Goal: Information Seeking & Learning: Learn about a topic

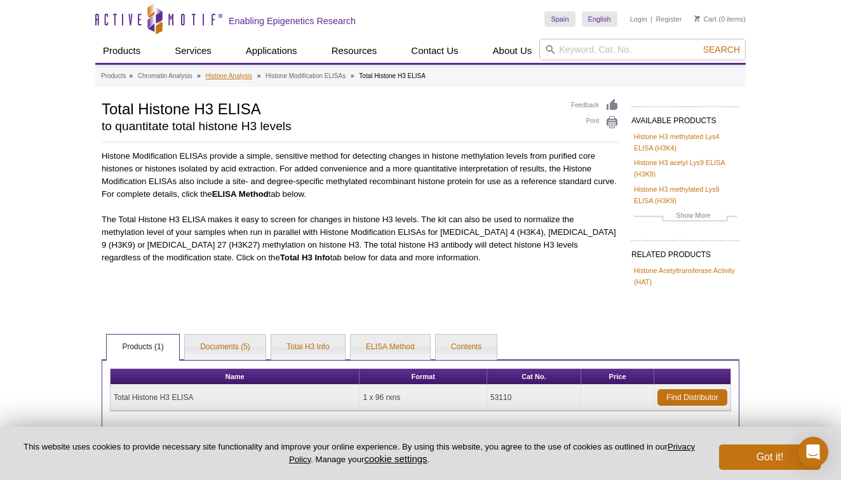
click at [243, 73] on link "Histone Analysis" at bounding box center [229, 76] width 46 height 11
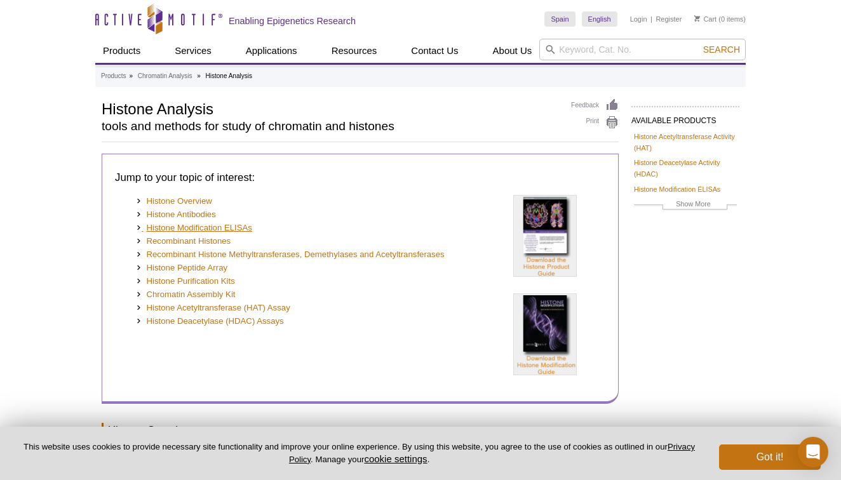
click at [178, 222] on link "Histone Modification ELISAs" at bounding box center [194, 228] width 116 height 13
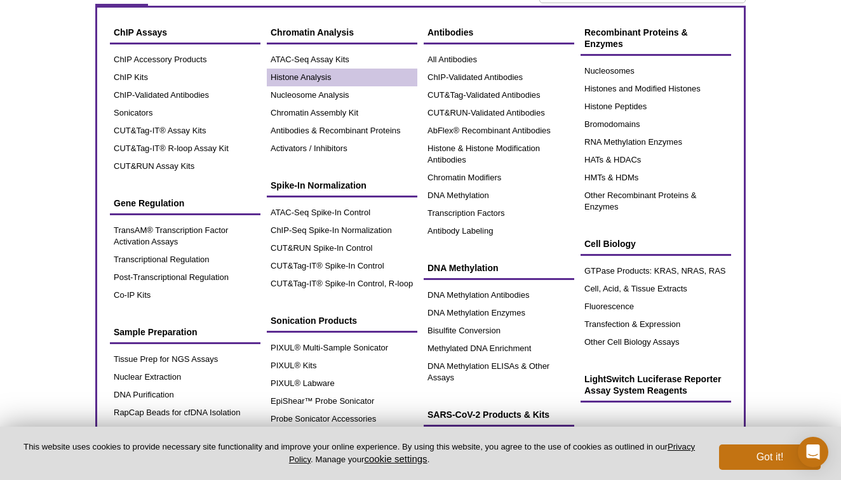
scroll to position [57, 0]
click at [291, 78] on link "Histone Analysis" at bounding box center [342, 78] width 151 height 18
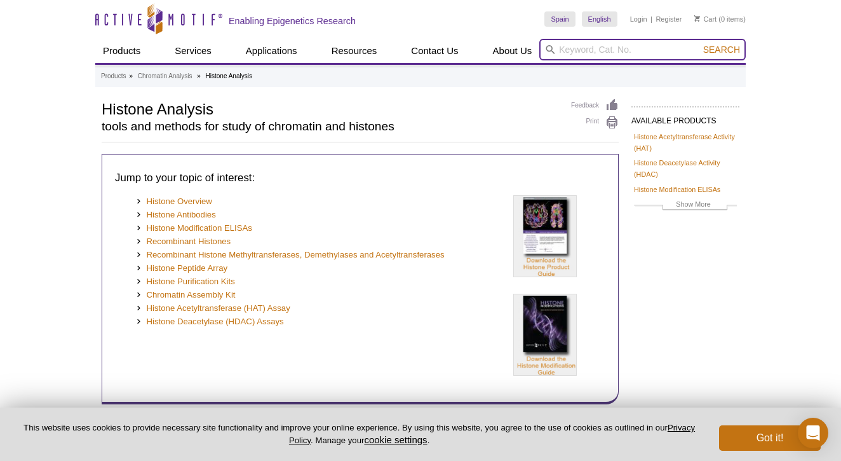
click at [623, 47] on input "search" at bounding box center [642, 50] width 207 height 22
type input "h4 elisa"
click at [722, 50] on button "Search" at bounding box center [722, 49] width 44 height 11
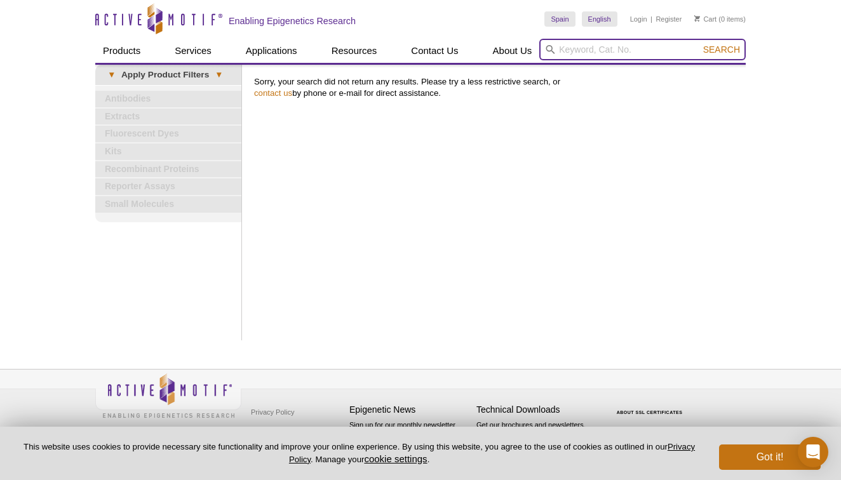
click at [637, 51] on input "search" at bounding box center [642, 50] width 207 height 22
type input "h3 elisa"
click at [722, 50] on button "Search" at bounding box center [722, 49] width 44 height 11
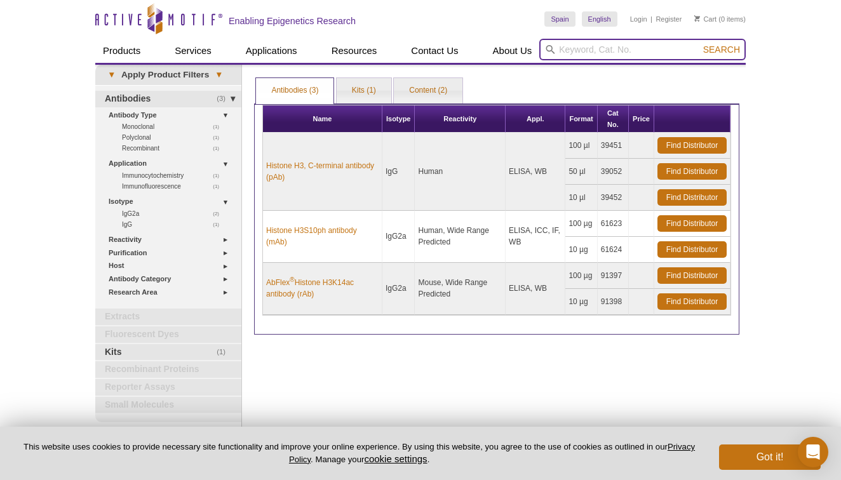
click at [621, 45] on input "search" at bounding box center [642, 50] width 207 height 22
type input "h4"
click at [722, 50] on button "Search" at bounding box center [722, 49] width 44 height 11
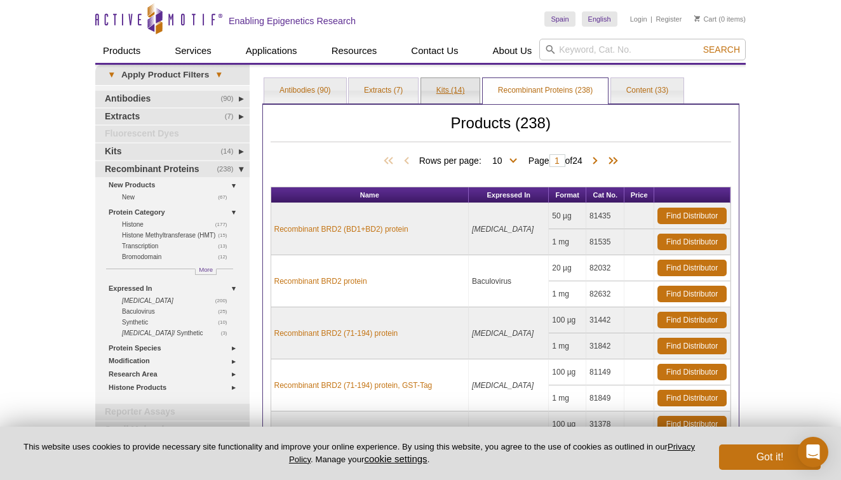
click at [440, 91] on link "Kits (14)" at bounding box center [450, 90] width 59 height 25
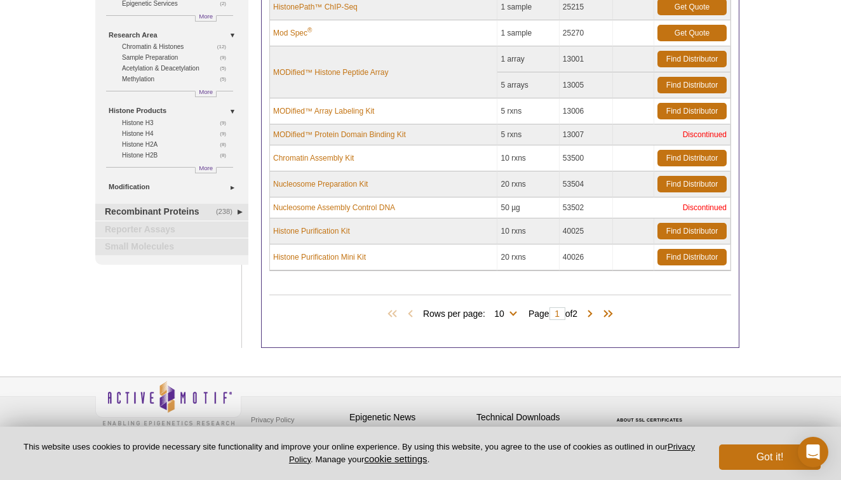
scroll to position [215, 0]
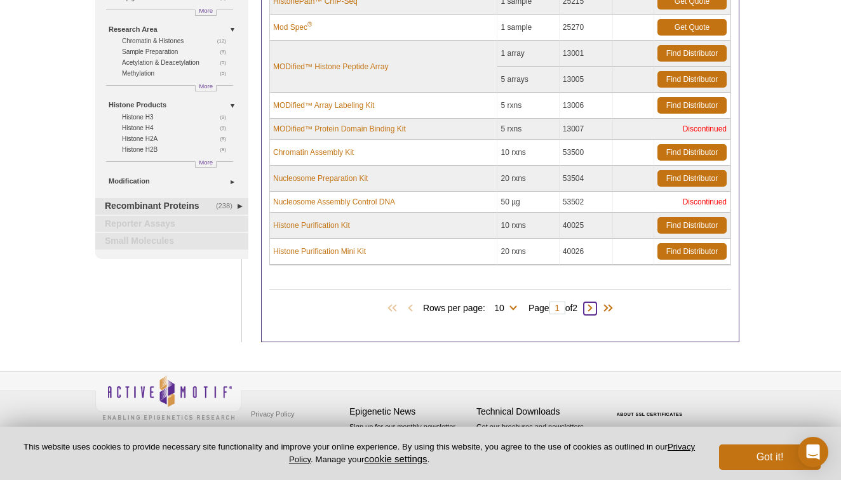
click at [593, 309] on span at bounding box center [590, 308] width 13 height 13
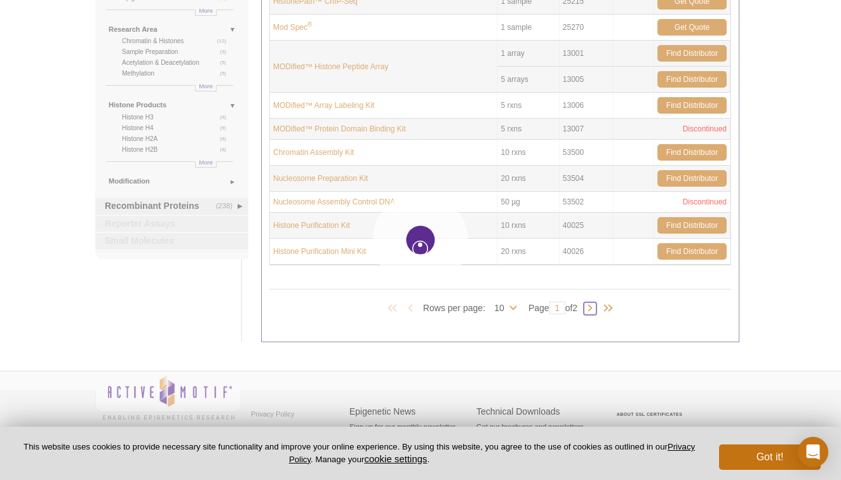
type input "2"
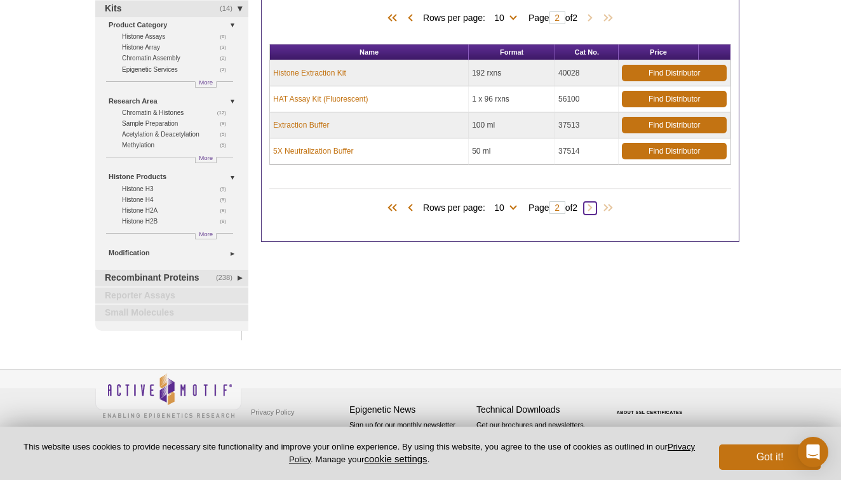
scroll to position [138, 0]
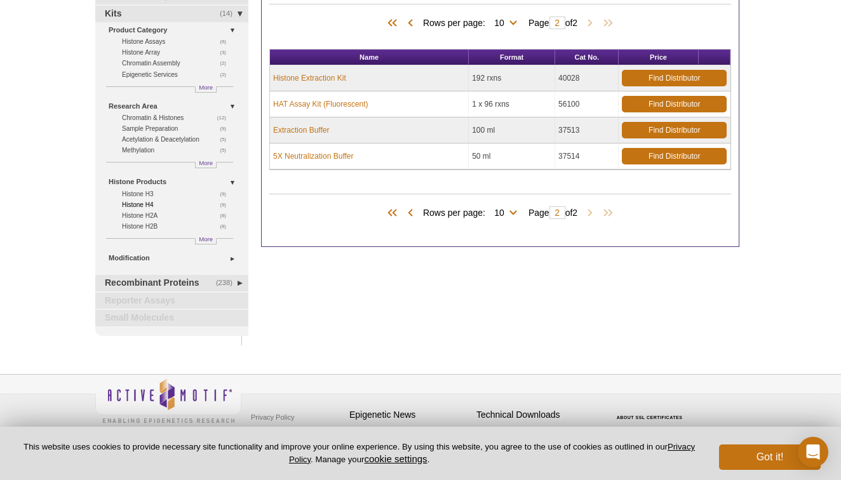
click at [145, 201] on link "(9) Histone H4" at bounding box center [177, 205] width 111 height 11
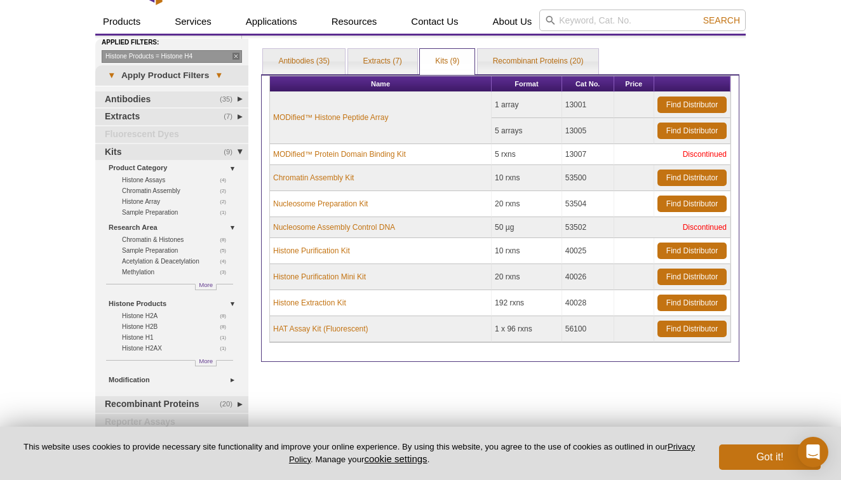
scroll to position [25, 0]
